Goal: Transaction & Acquisition: Obtain resource

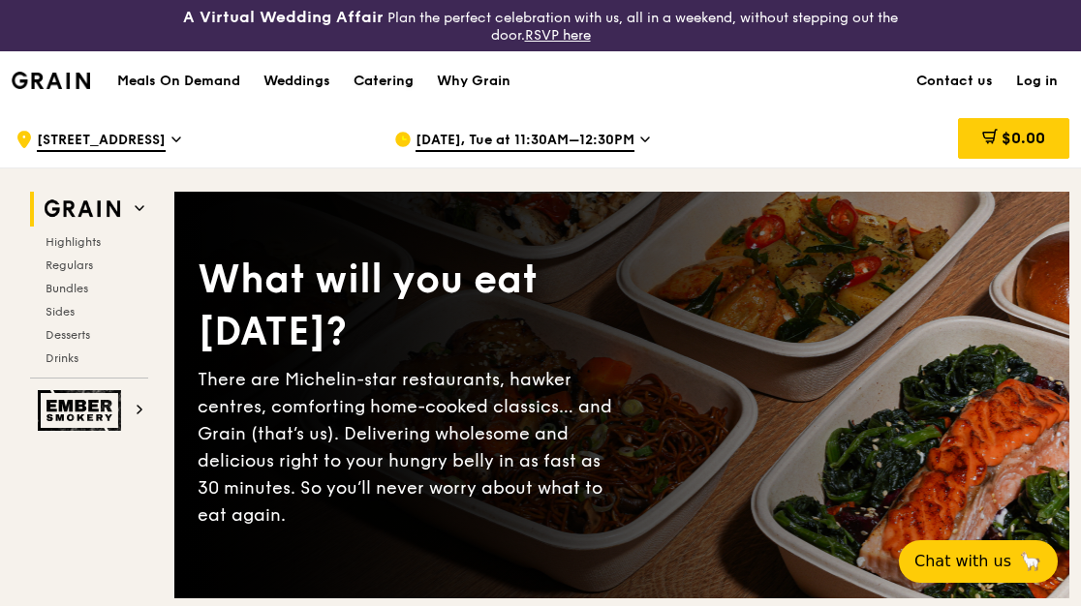
click at [400, 79] on div "Catering" at bounding box center [383, 81] width 60 height 58
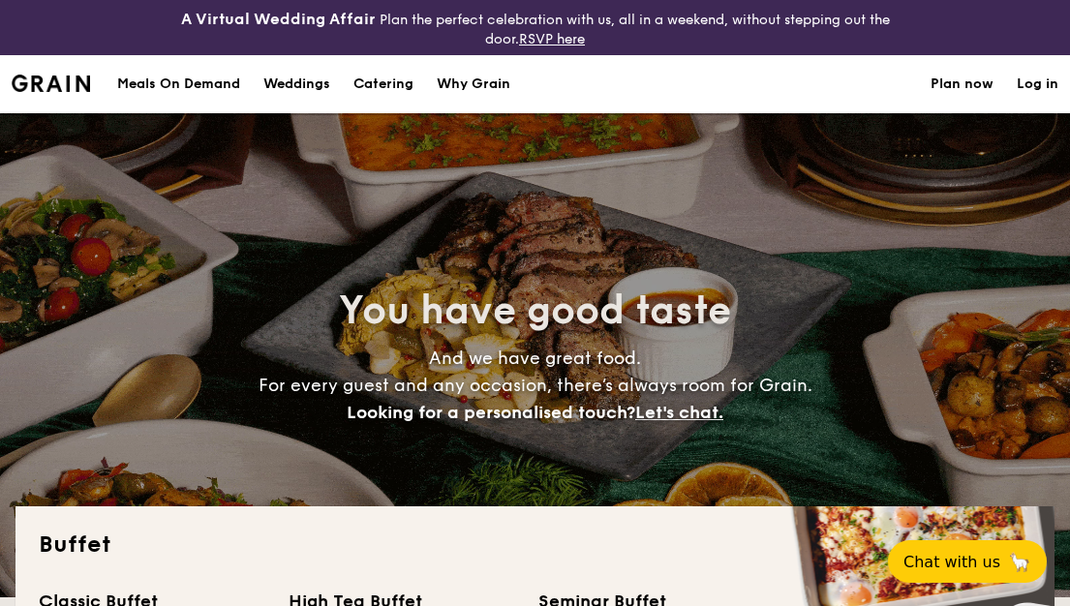
select select
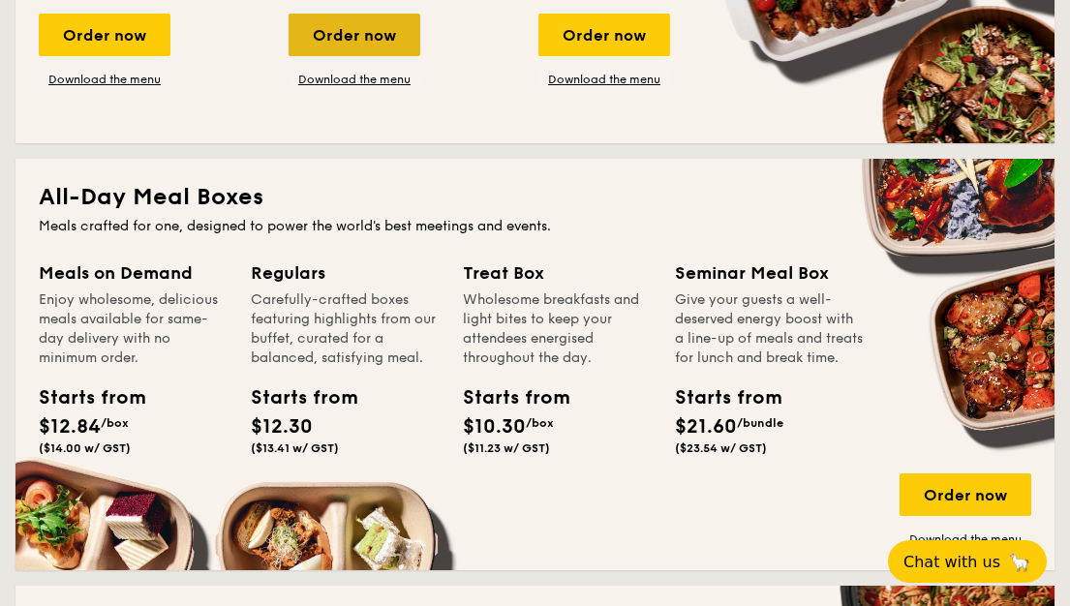
scroll to position [581, 0]
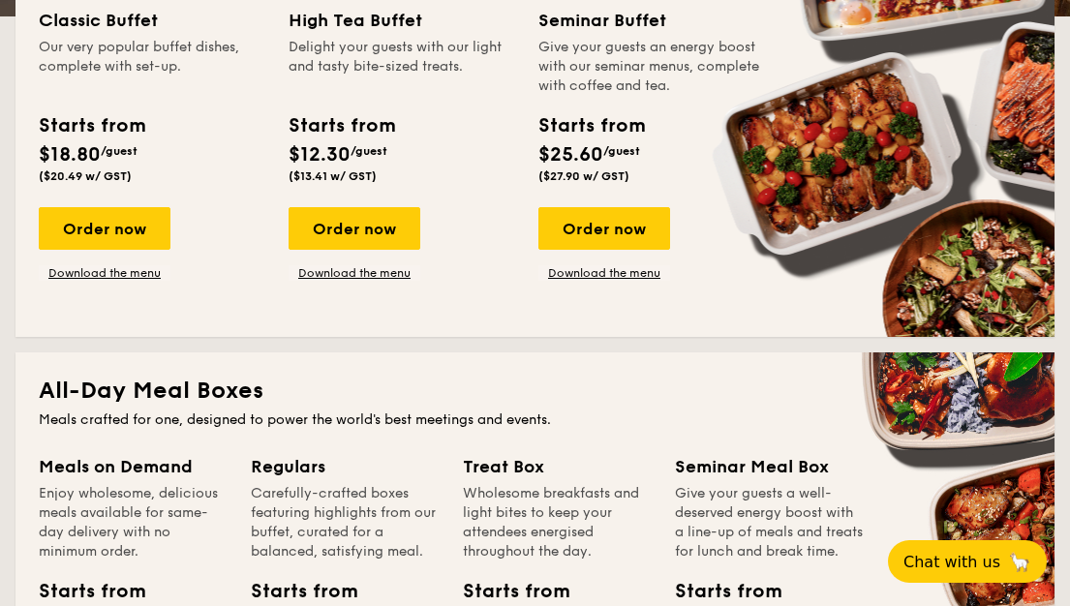
click at [357, 264] on div "Order now Download the menu" at bounding box center [355, 244] width 132 height 74
click at [359, 274] on link "Download the menu" at bounding box center [355, 272] width 132 height 15
